Goal: Use online tool/utility

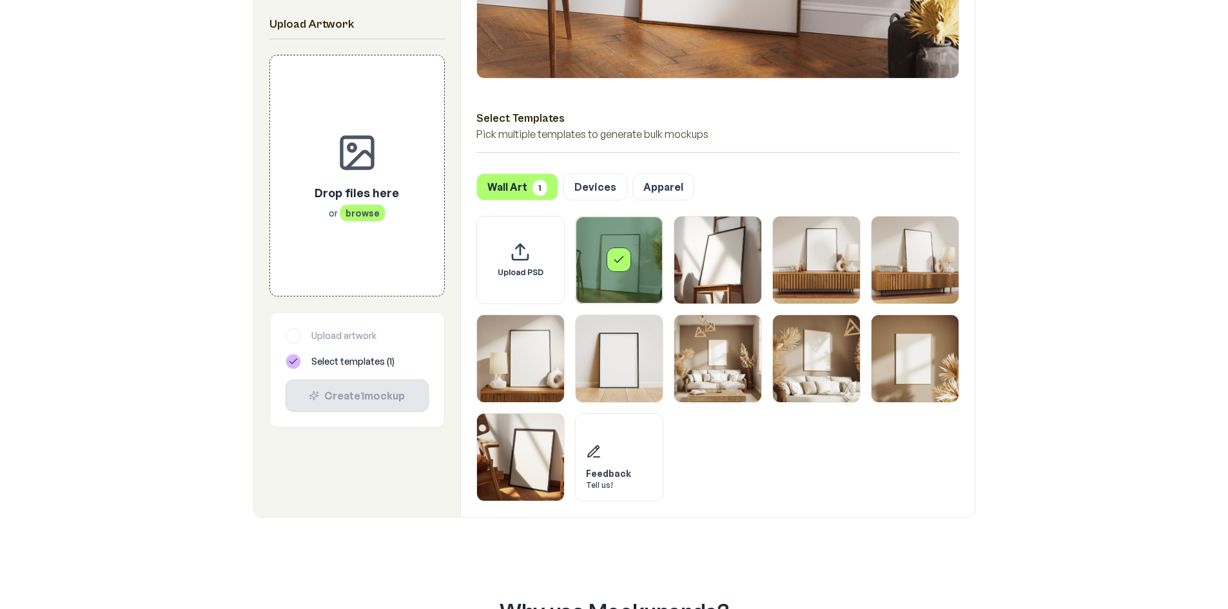
scroll to position [516, 0]
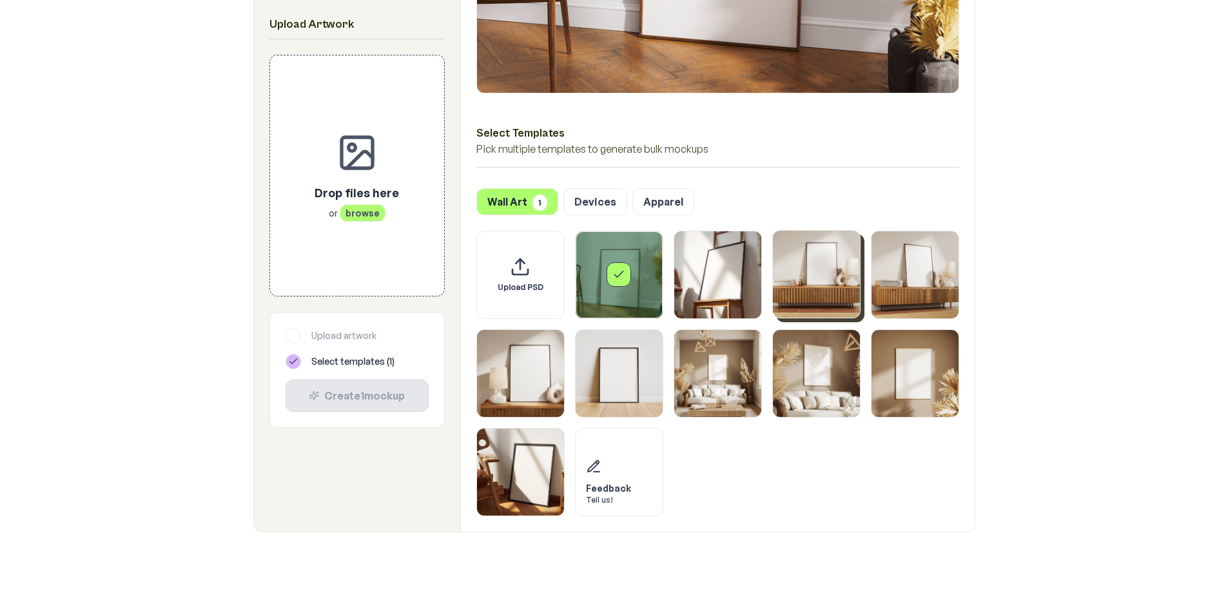
click at [821, 297] on img "Select template Framed Poster 3" at bounding box center [816, 274] width 87 height 87
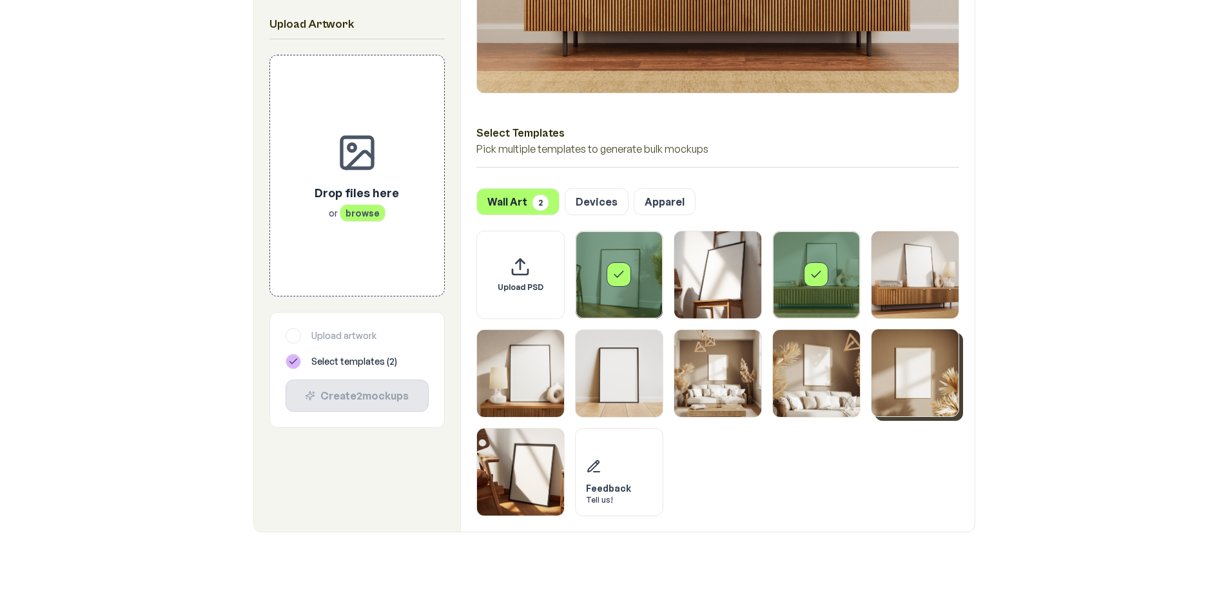
click at [941, 375] on img "Select template Framed Poster 9" at bounding box center [915, 373] width 87 height 87
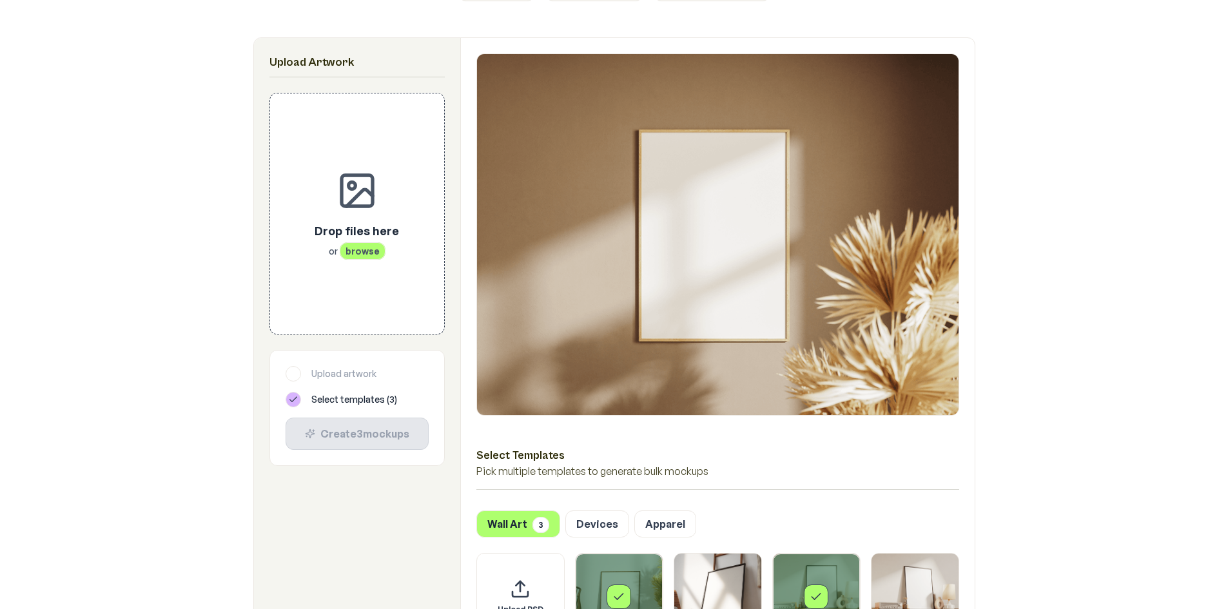
scroll to position [451, 0]
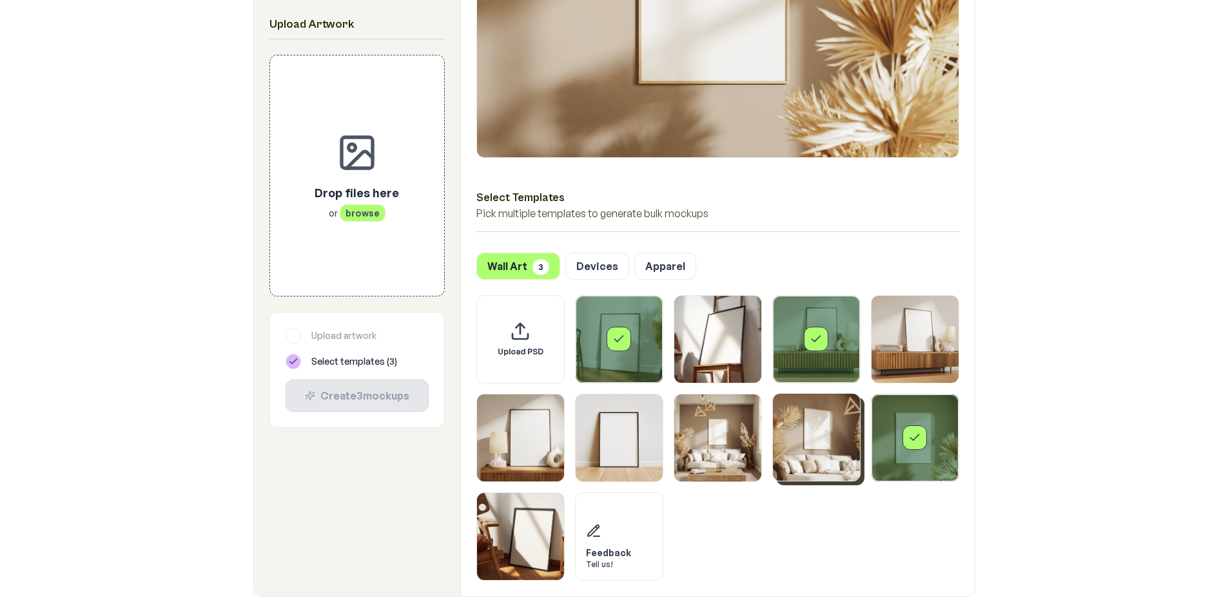
click at [812, 450] on img "Select template Framed Poster 8" at bounding box center [816, 437] width 87 height 87
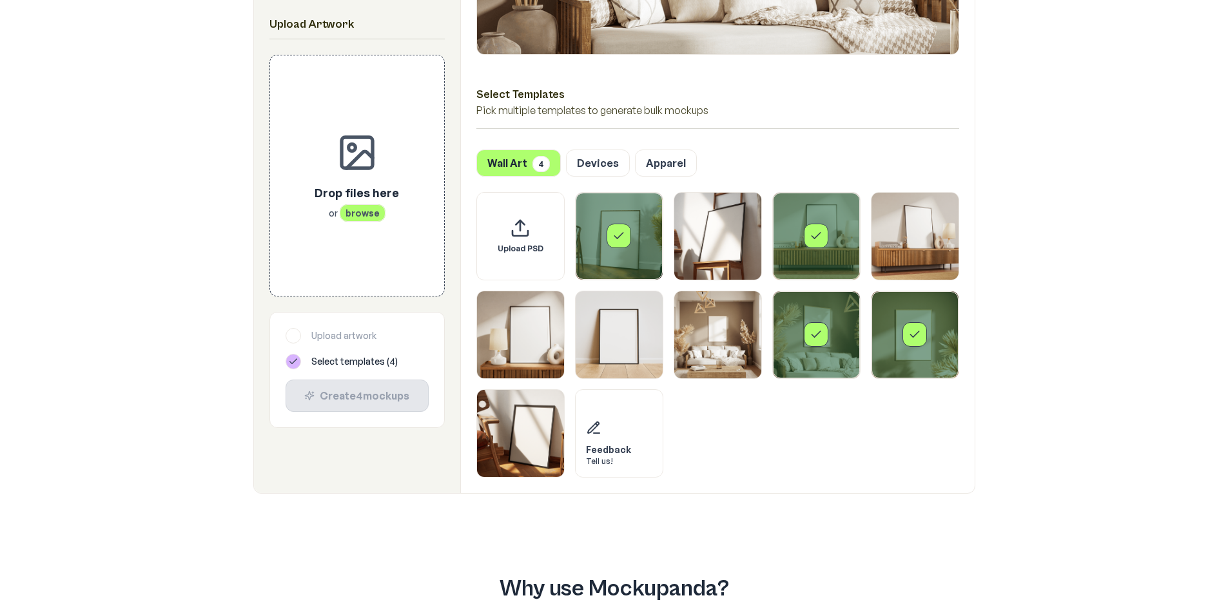
scroll to position [580, 0]
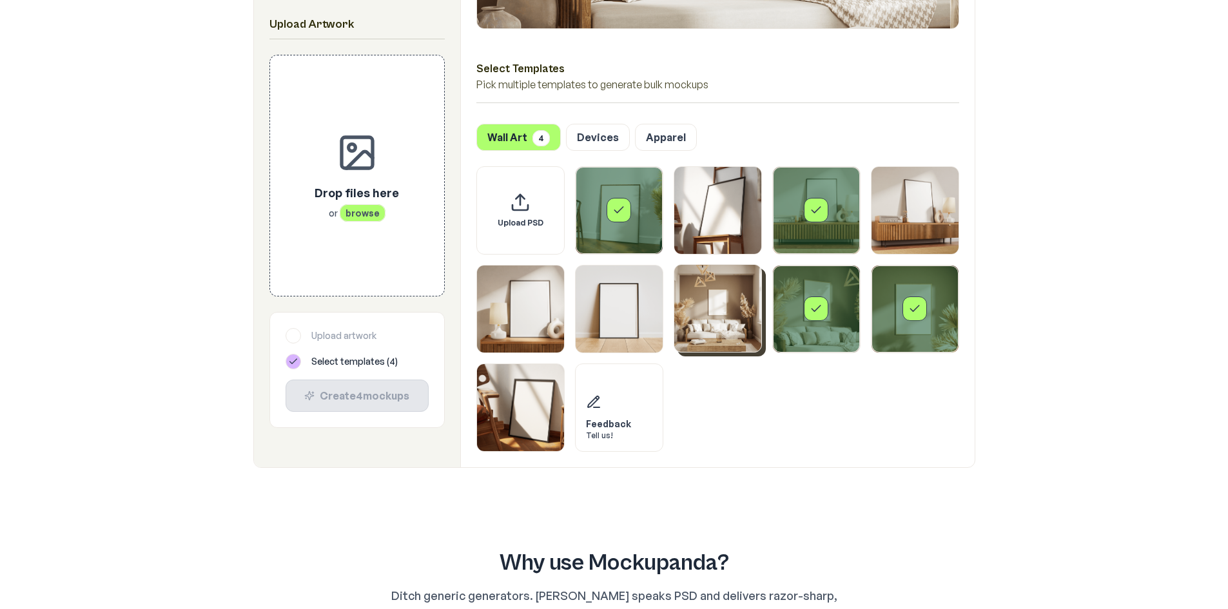
click at [729, 328] on img "Select template Framed Poster 7" at bounding box center [718, 308] width 87 height 87
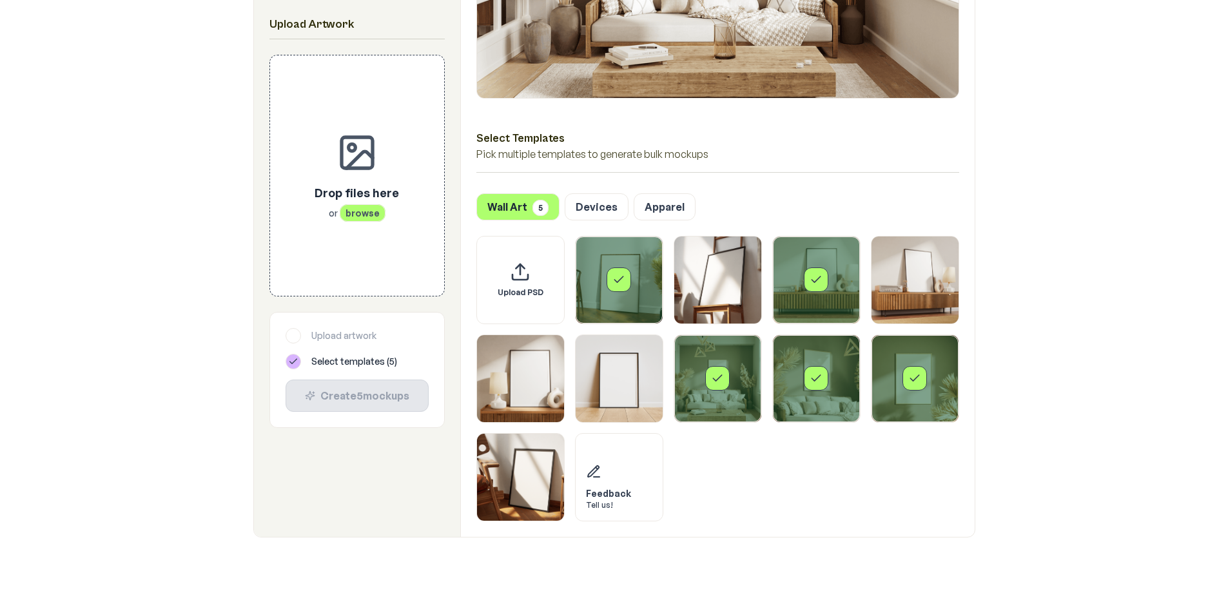
scroll to position [516, 0]
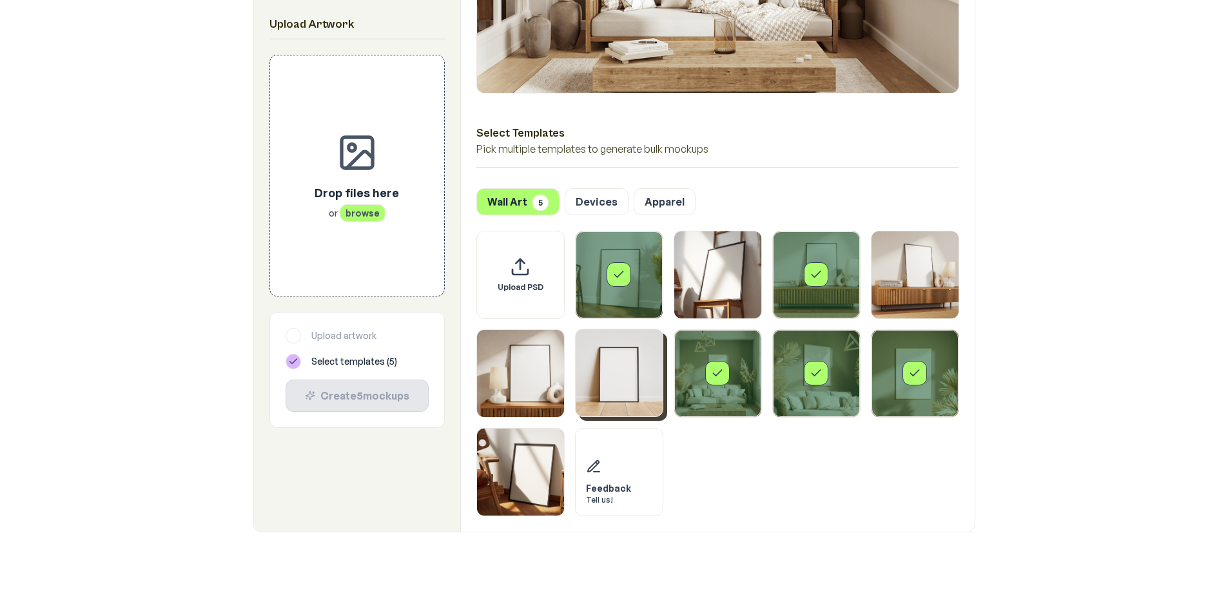
click at [627, 378] on img "Select template Framed Poster 6" at bounding box center [619, 373] width 87 height 87
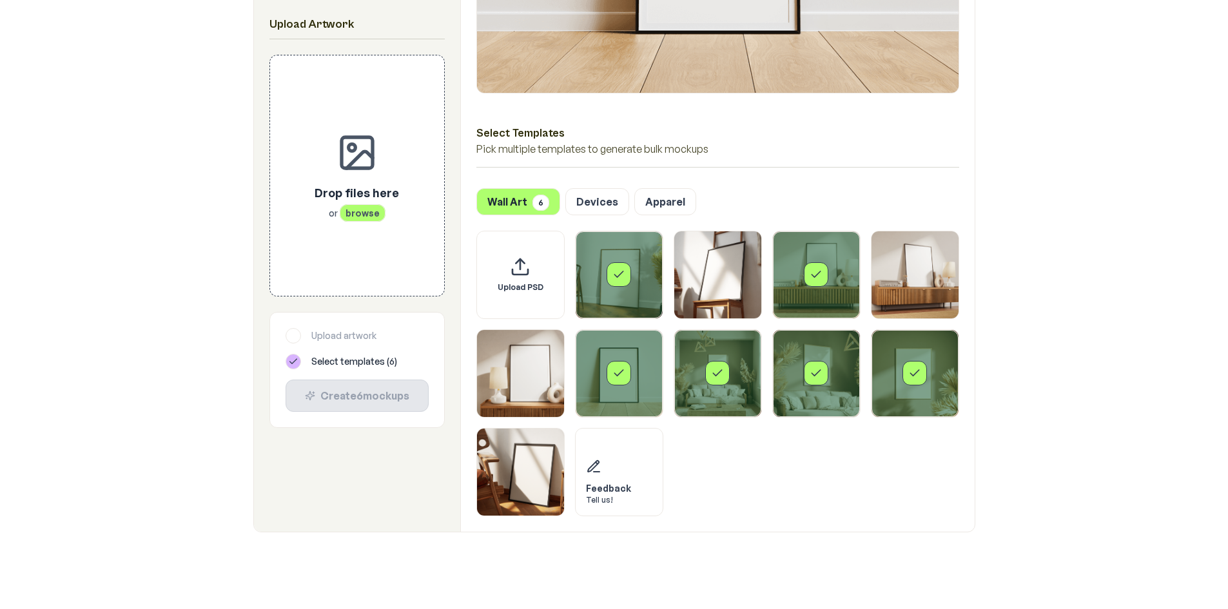
scroll to position [580, 0]
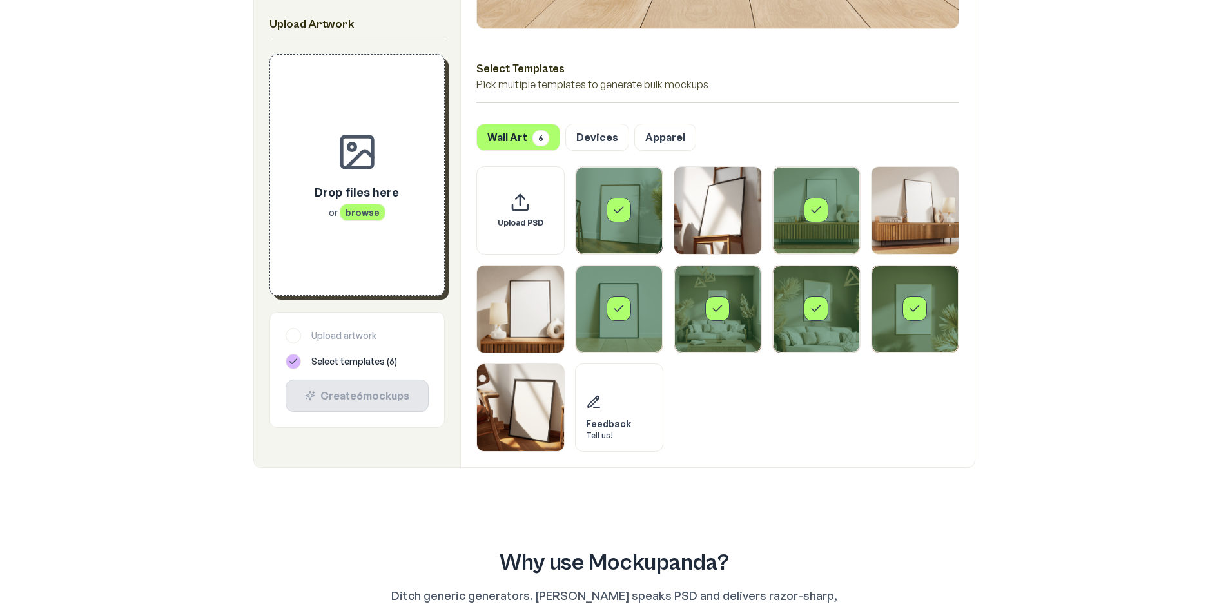
click at [358, 218] on span "browse" at bounding box center [363, 212] width 46 height 17
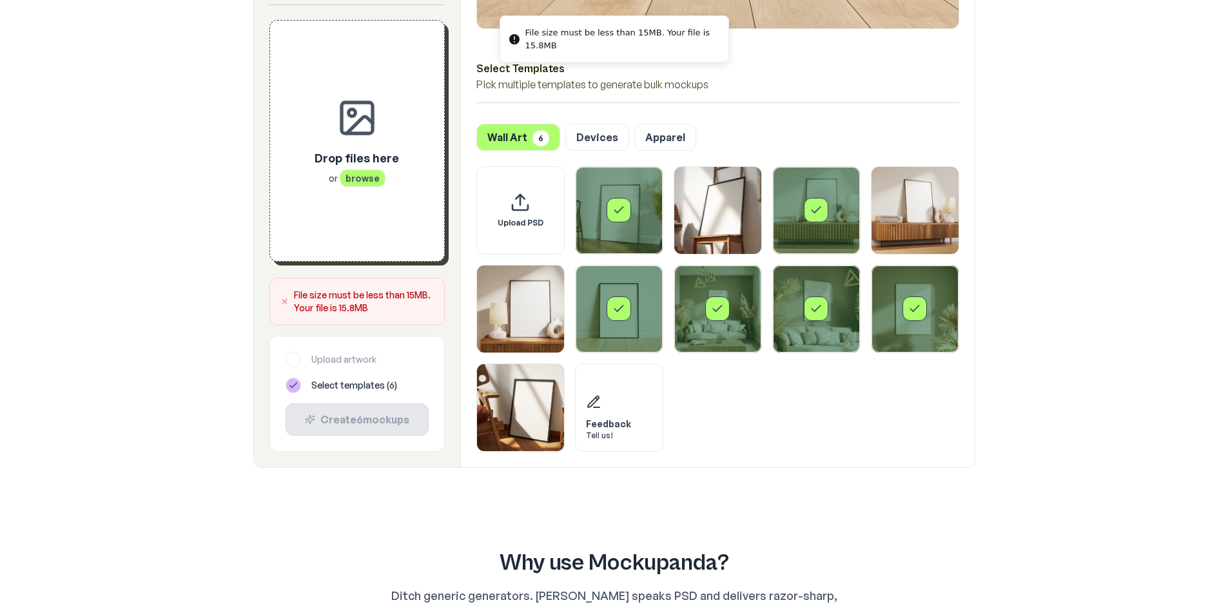
click at [360, 172] on span "browse" at bounding box center [363, 177] width 46 height 17
click at [363, 172] on span "browse" at bounding box center [363, 177] width 46 height 17
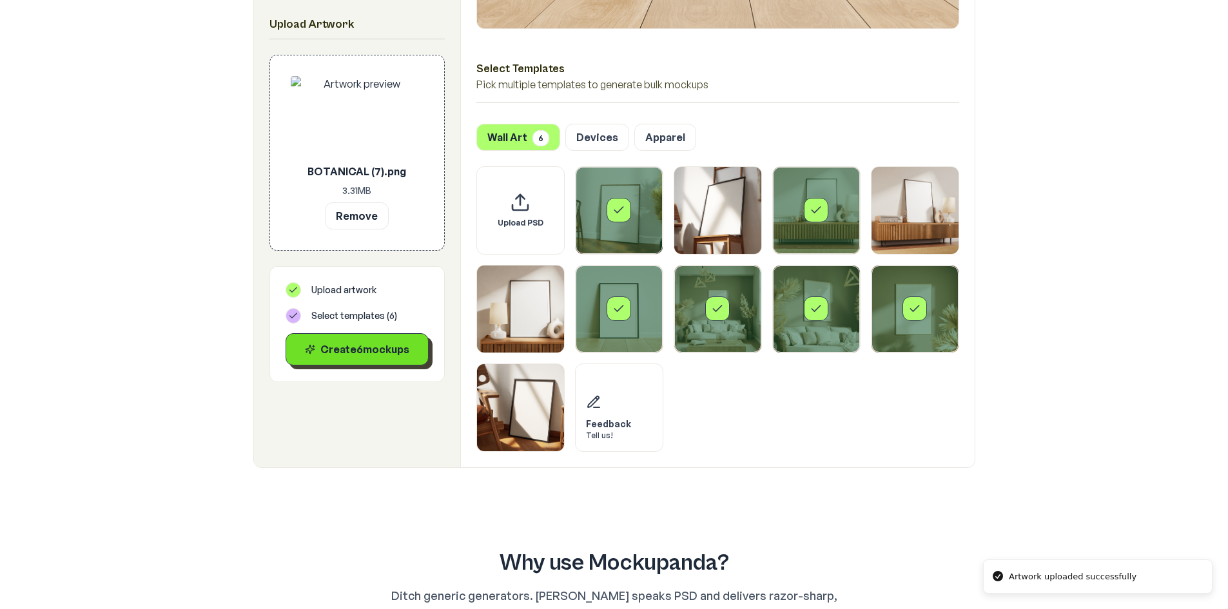
click at [384, 359] on button "Create 6 mockup s" at bounding box center [357, 349] width 143 height 32
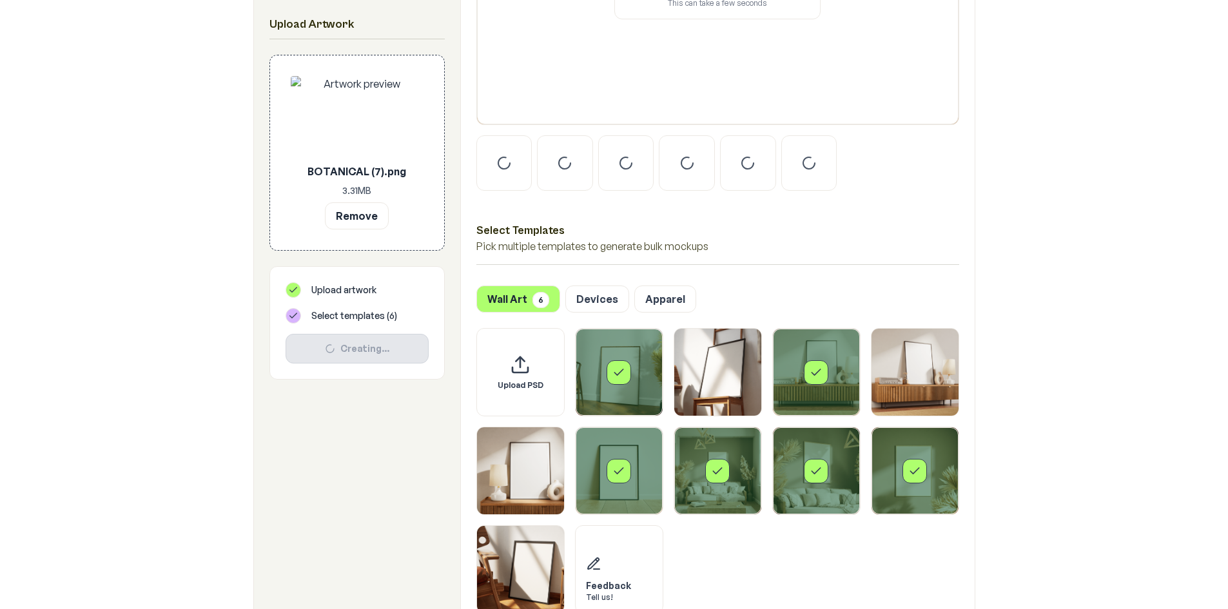
scroll to position [387, 0]
